Goal: Task Accomplishment & Management: Manage account settings

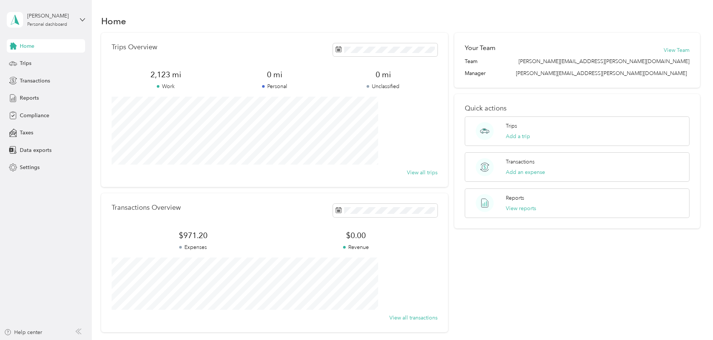
click at [24, 63] on span "Trips" at bounding box center [26, 63] width 12 height 8
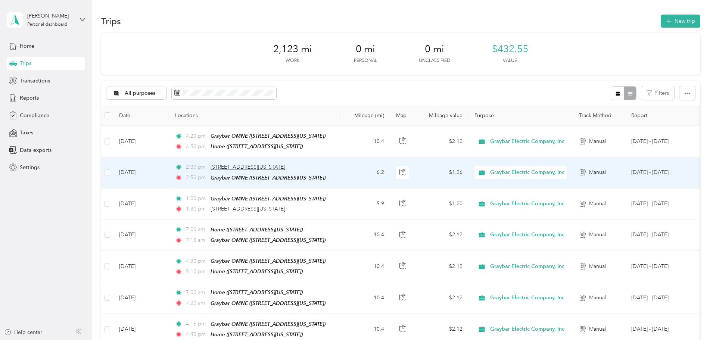
click at [285, 168] on span "[STREET_ADDRESS][US_STATE]" at bounding box center [248, 167] width 75 height 6
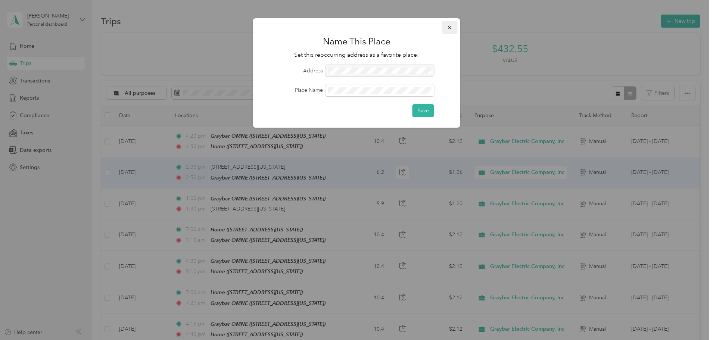
click at [447, 27] on icon "button" at bounding box center [449, 27] width 5 height 5
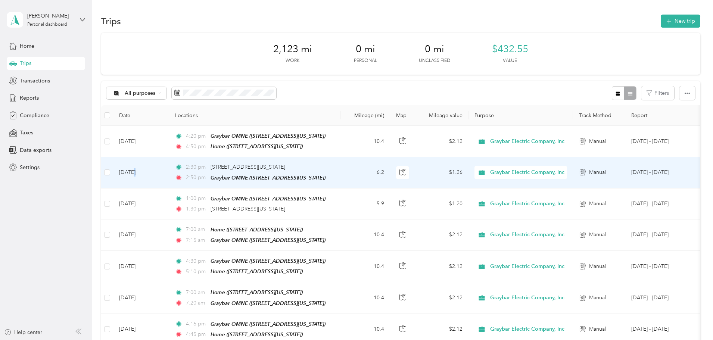
click at [169, 172] on td "[DATE]" at bounding box center [141, 172] width 56 height 31
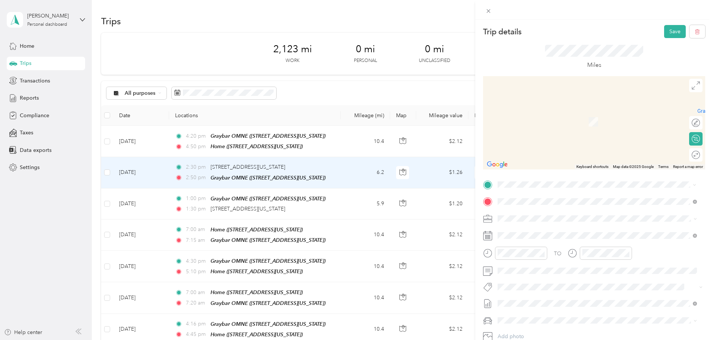
click at [570, 214] on span "[STREET_ADDRESS][US_STATE]" at bounding box center [549, 211] width 75 height 7
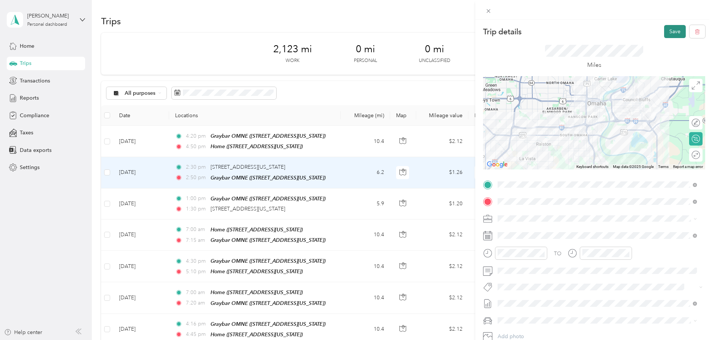
click at [668, 30] on button "Save" at bounding box center [675, 31] width 22 height 13
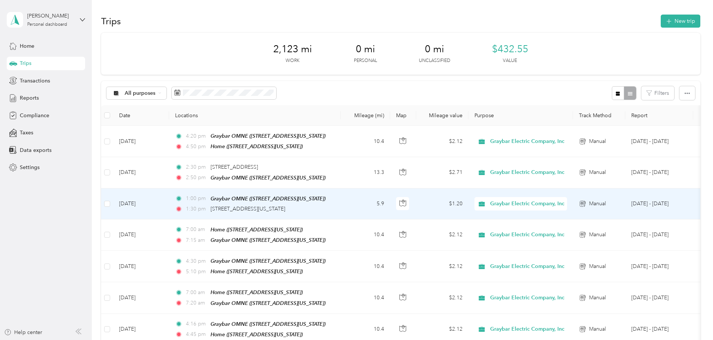
click at [326, 201] on div "Graybar OMNE ([STREET_ADDRESS][US_STATE])" at bounding box center [268, 199] width 115 height 9
click at [332, 207] on div "1:30 pm [STREET_ADDRESS][US_STATE]" at bounding box center [253, 209] width 157 height 8
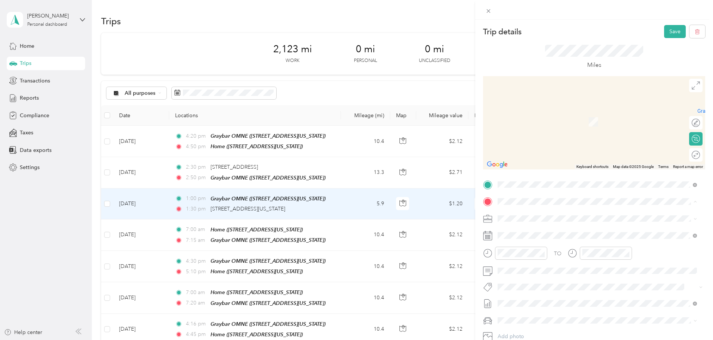
click at [533, 232] on span "[STREET_ADDRESS][US_STATE]" at bounding box center [549, 228] width 75 height 7
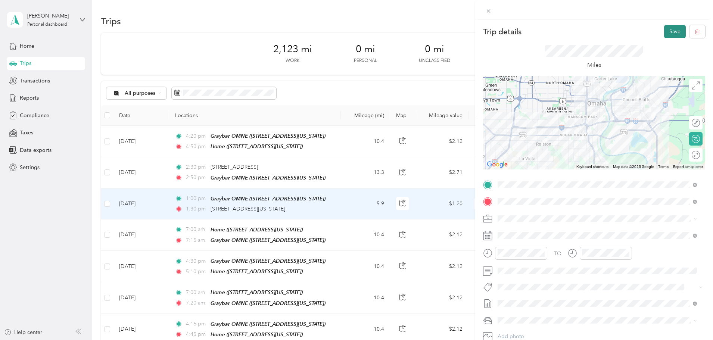
click at [667, 31] on button "Save" at bounding box center [675, 31] width 22 height 13
